Goal: Transaction & Acquisition: Purchase product/service

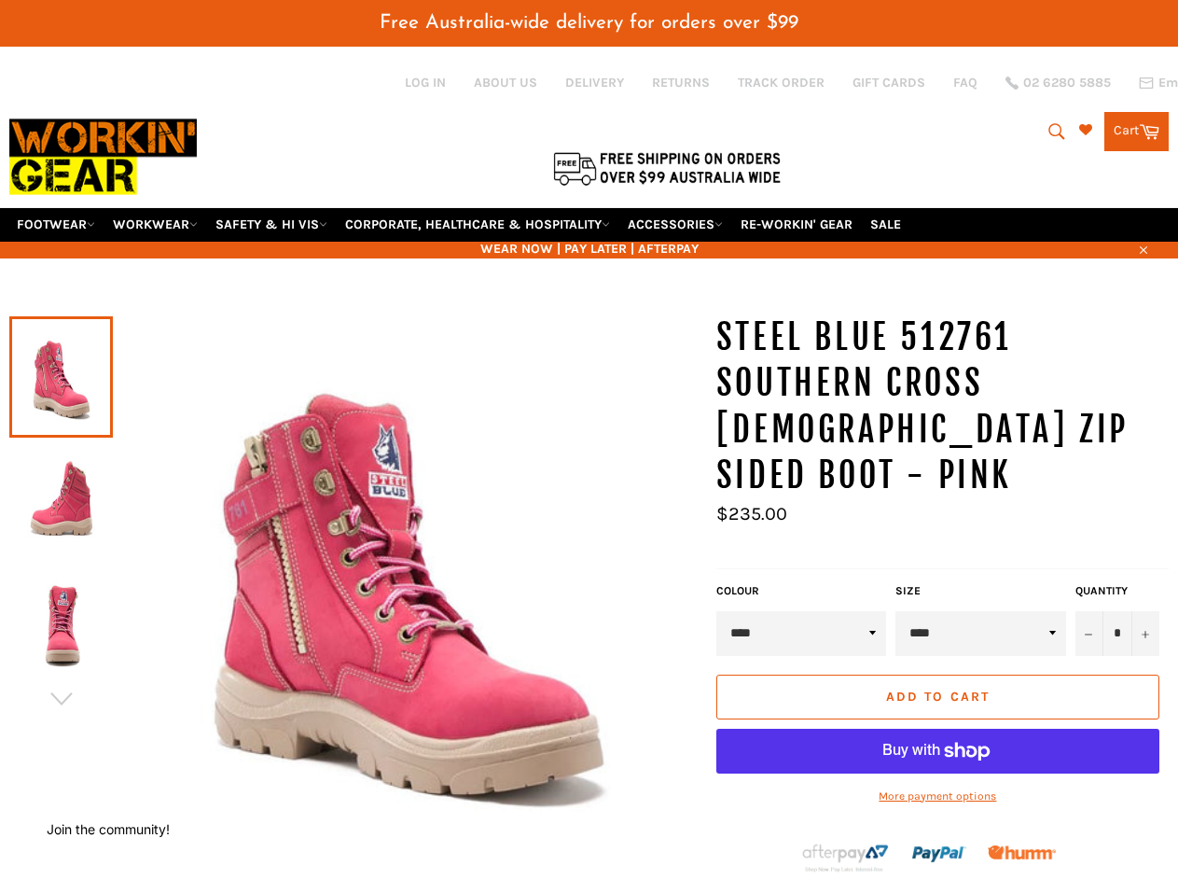
click at [589, 22] on span "Free Australia-wide delivery for orders over $99" at bounding box center [589, 23] width 419 height 20
click at [1051, 132] on icon "submit" at bounding box center [1057, 131] width 21 height 21
click at [1142, 248] on icon "button" at bounding box center [1143, 249] width 7 height 7
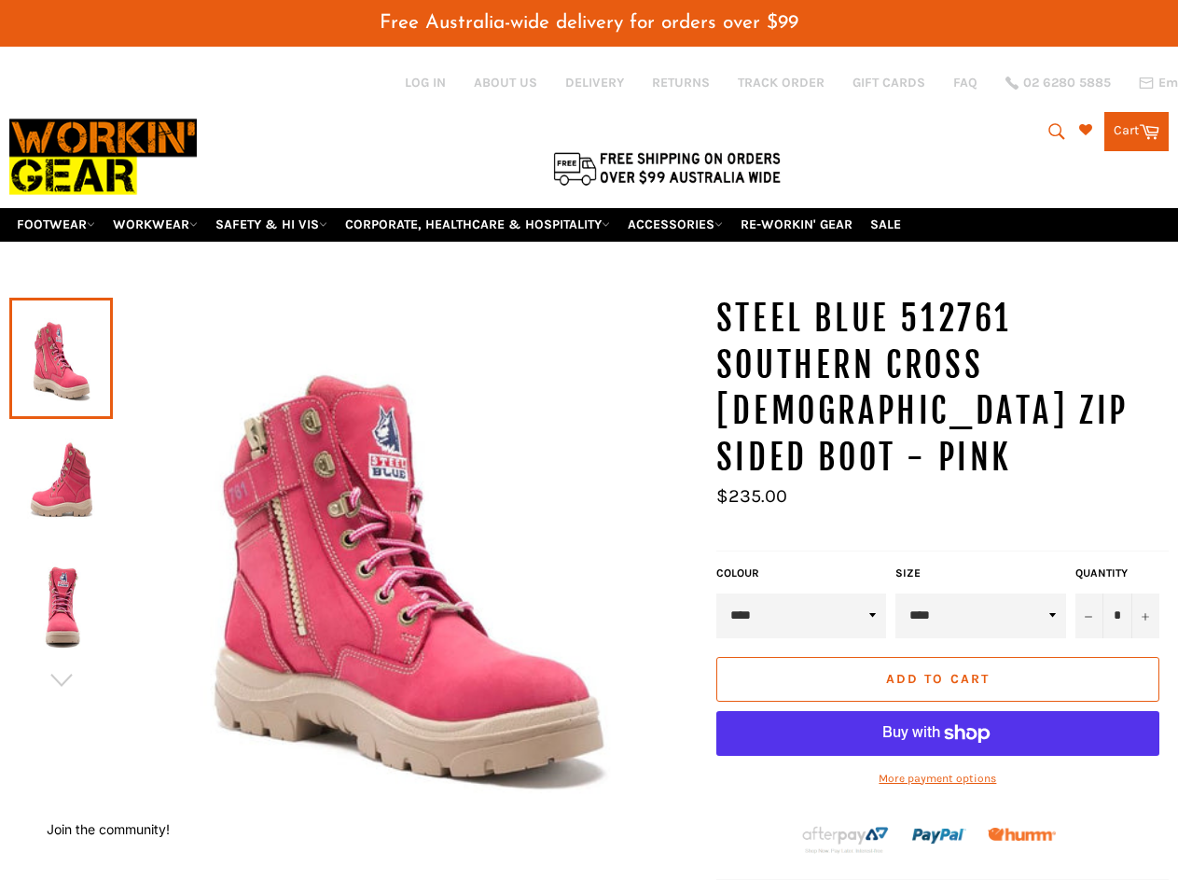
click at [61, 296] on div at bounding box center [61, 358] width 104 height 125
click at [61, 699] on div at bounding box center [353, 577] width 688 height 563
click at [1117, 593] on input "*" at bounding box center [1117, 615] width 84 height 45
click at [1089, 593] on button "−" at bounding box center [1089, 615] width 28 height 45
click at [1145, 593] on button "+" at bounding box center [1145, 615] width 28 height 45
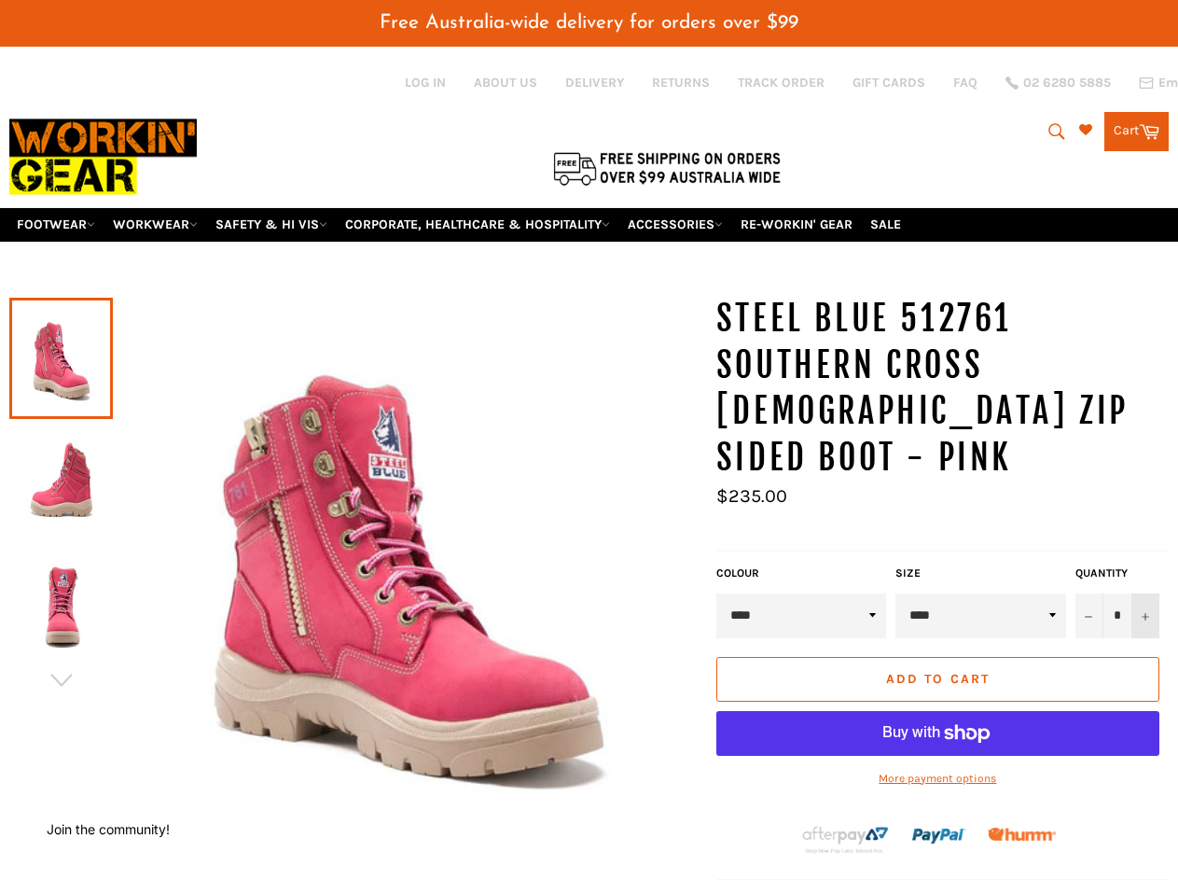
type input "*"
click at [937, 657] on button "Add to Cart" at bounding box center [937, 679] width 443 height 45
click at [937, 749] on div "Add to Cart More payment options This item is a recurring or deferred purchase.…" at bounding box center [938, 731] width 452 height 148
